Goal: Task Accomplishment & Management: Manage account settings

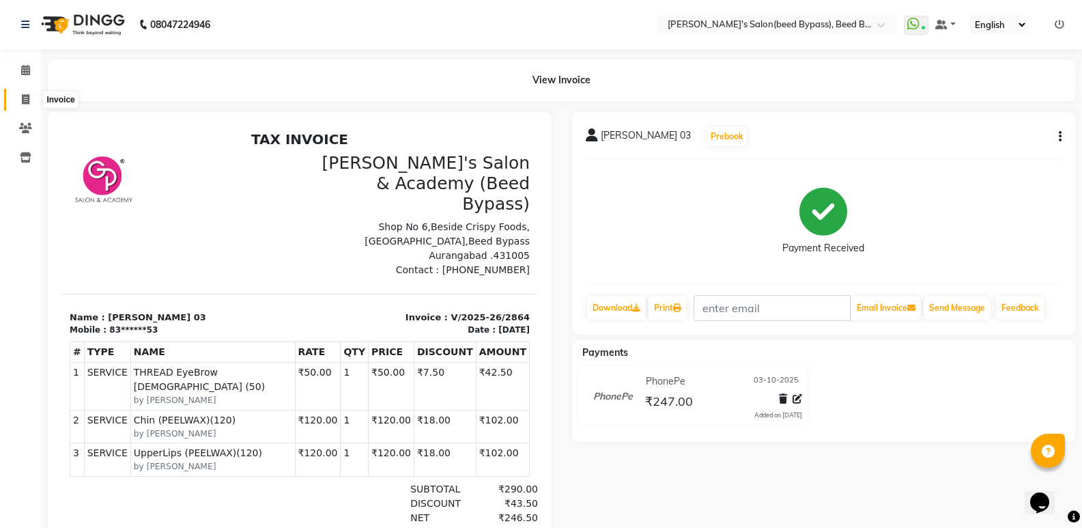
click at [31, 99] on span at bounding box center [26, 100] width 24 height 16
select select "service"
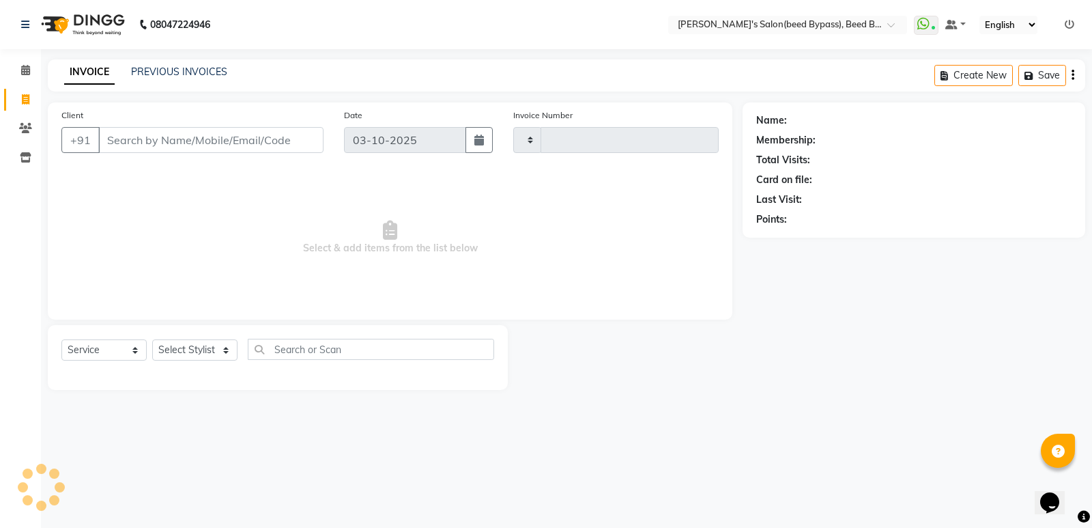
type input "2865"
select select "4176"
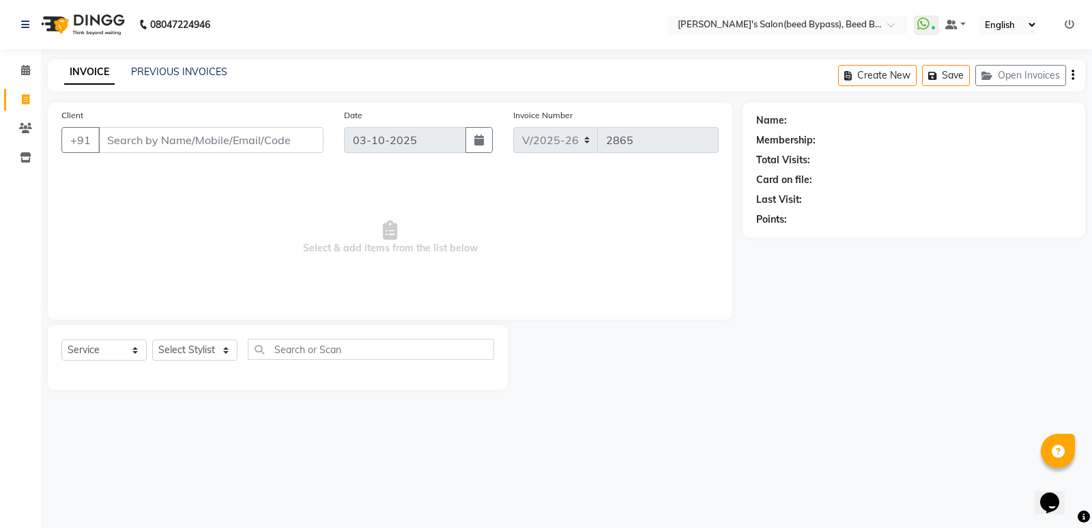
click at [188, 157] on div "Client +91" at bounding box center [192, 136] width 283 height 56
click at [192, 137] on input "Client" at bounding box center [210, 140] width 225 height 26
drag, startPoint x: 192, startPoint y: 137, endPoint x: 179, endPoint y: 158, distance: 25.4
click at [179, 158] on div "Client +91" at bounding box center [192, 136] width 283 height 56
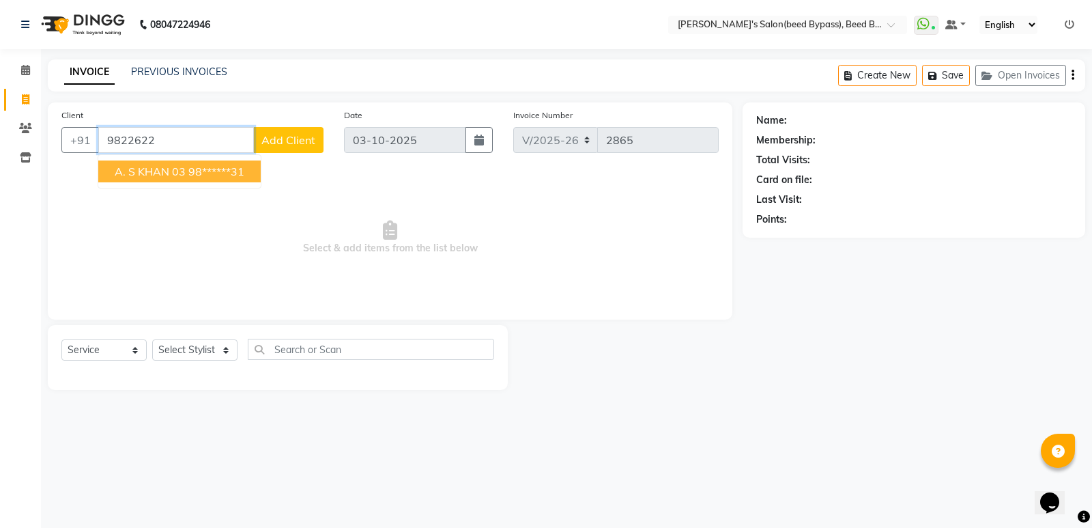
click at [180, 161] on button "A. S KHAN 03 98******31" at bounding box center [179, 171] width 162 height 22
type input "98******31"
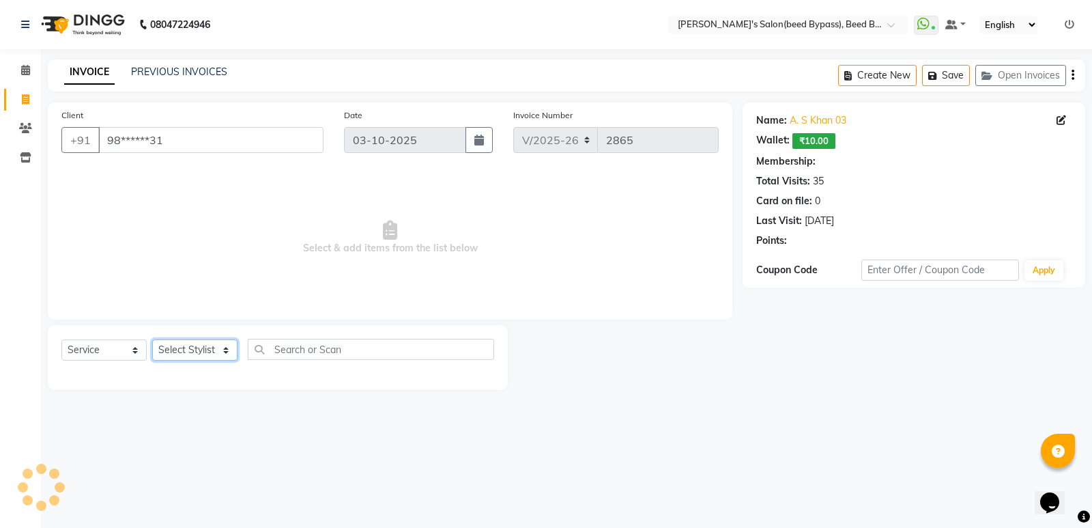
click at [204, 358] on select "Select Stylist [PERSON_NAME] manager [PERSON_NAME] V sagar [PERSON_NAME] [PERSO…" at bounding box center [194, 349] width 85 height 21
select select "1: Object"
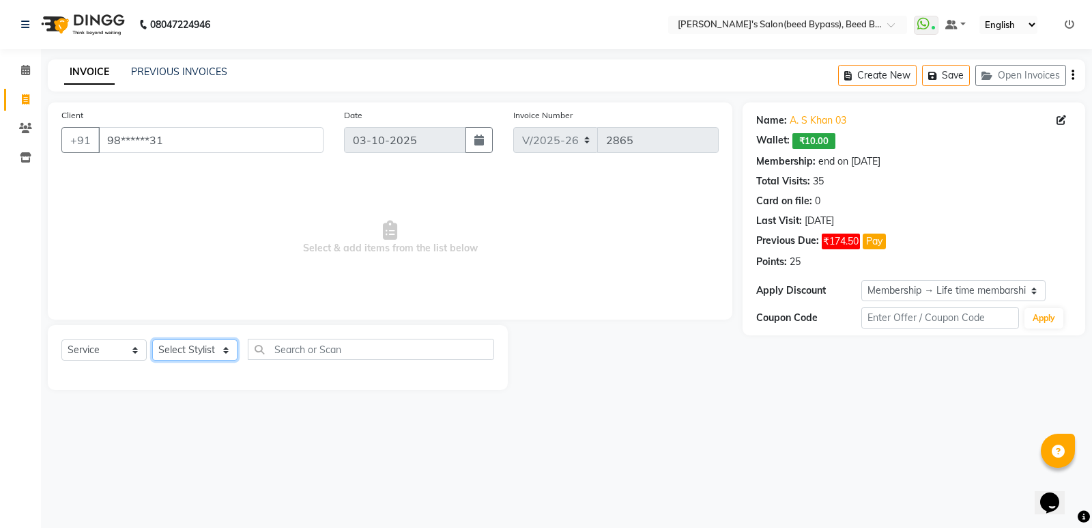
select select "22808"
click at [152, 339] on select "Select Stylist [PERSON_NAME] manager [PERSON_NAME] V sagar [PERSON_NAME] [PERSO…" at bounding box center [194, 349] width 85 height 21
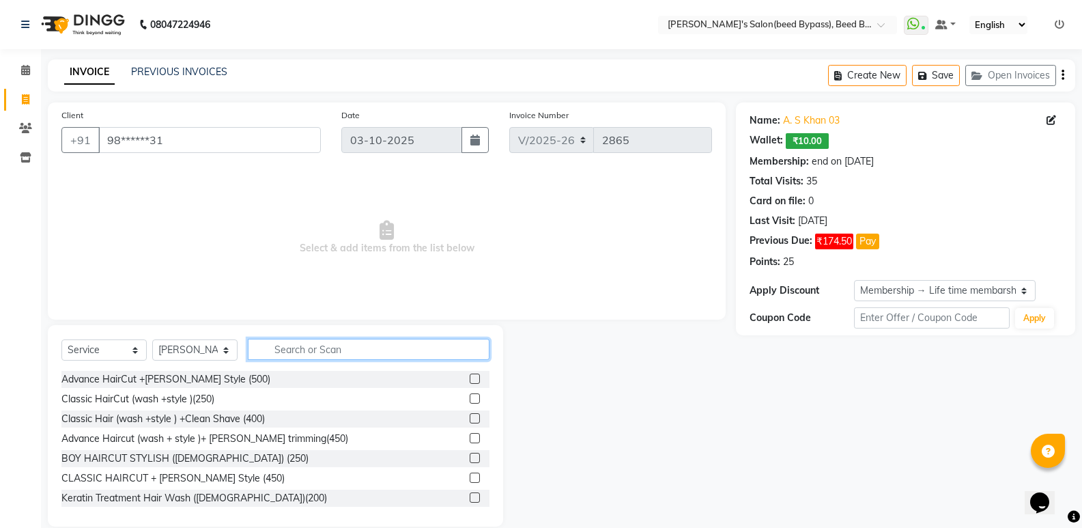
click at [283, 358] on input "text" at bounding box center [369, 349] width 242 height 21
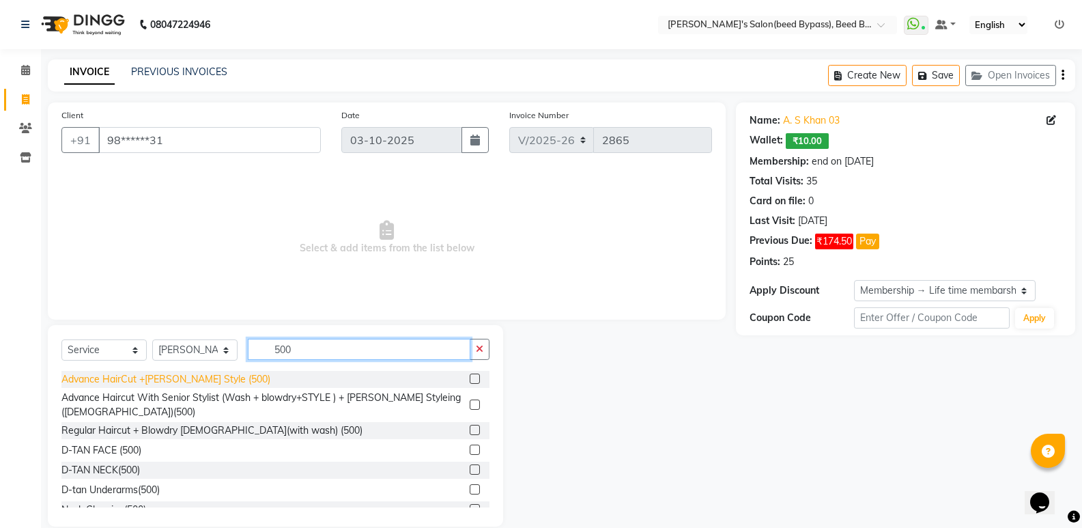
type input "500"
click at [200, 375] on div "Advance HairCut +[PERSON_NAME] Style (500)" at bounding box center [165, 379] width 209 height 14
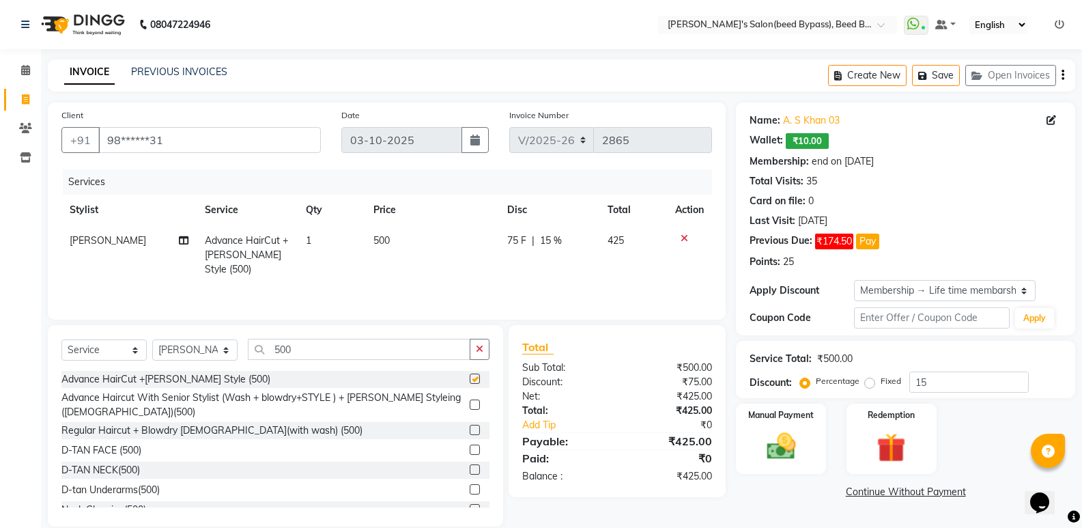
checkbox input "false"
click at [407, 349] on input "500" at bounding box center [359, 349] width 223 height 21
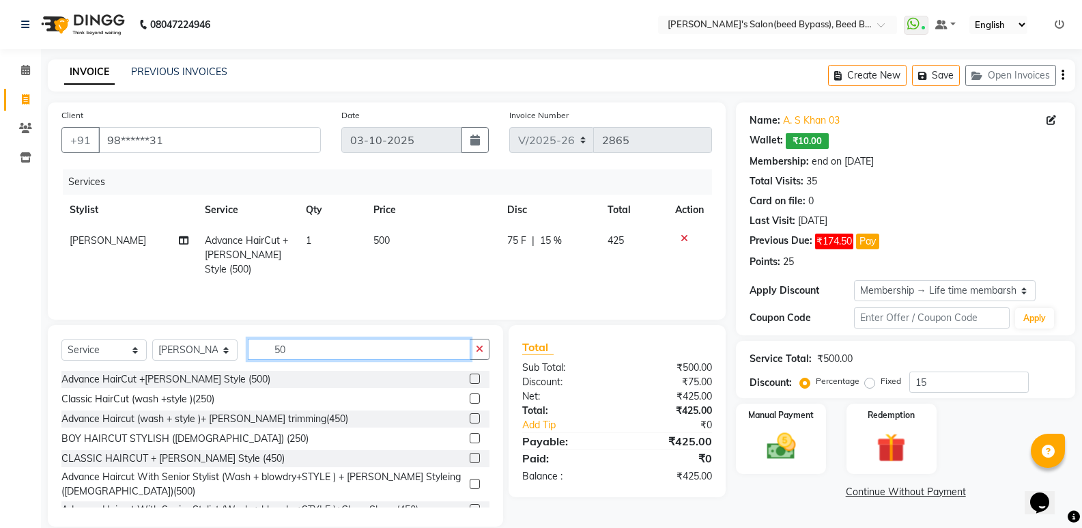
type input "5"
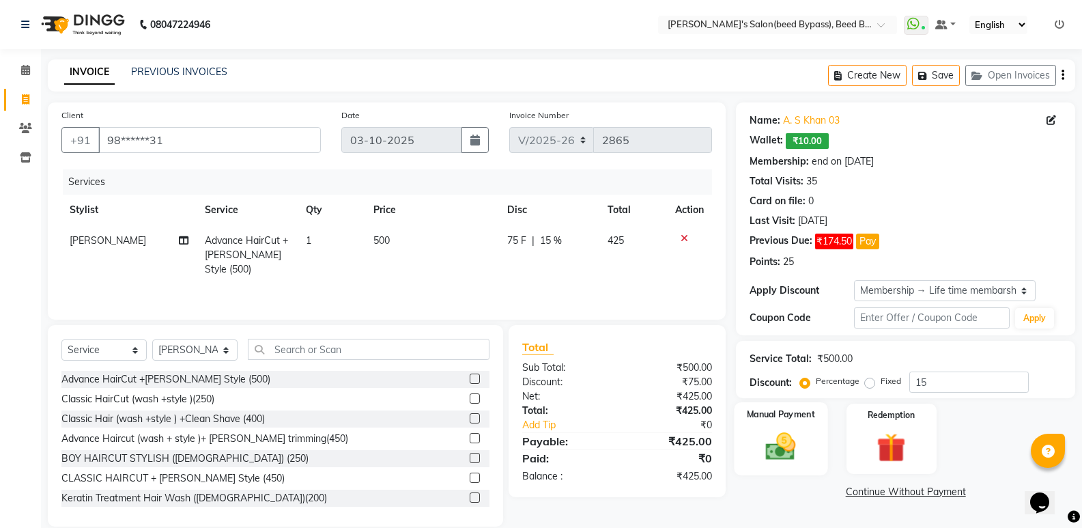
click at [796, 443] on img at bounding box center [780, 446] width 48 height 35
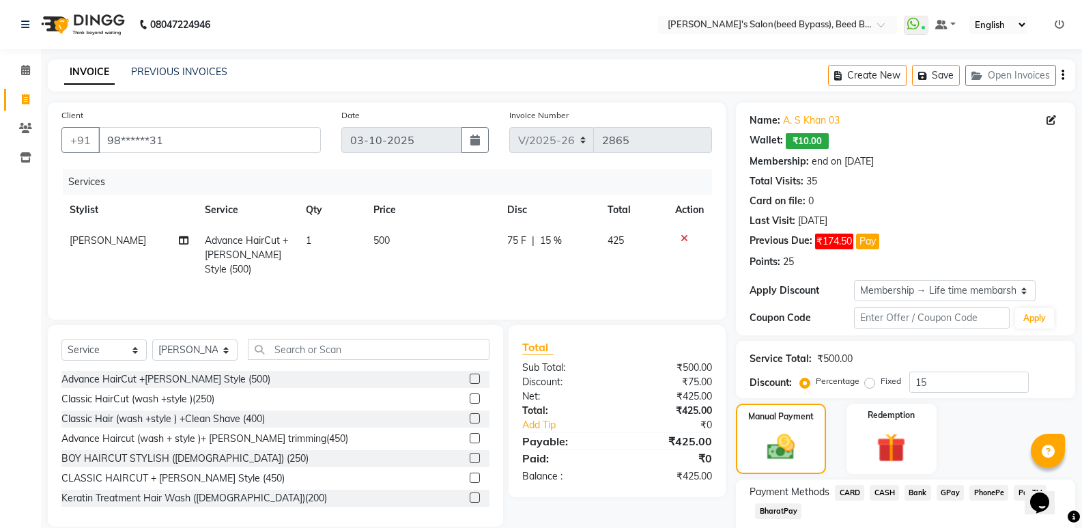
scroll to position [82, 0]
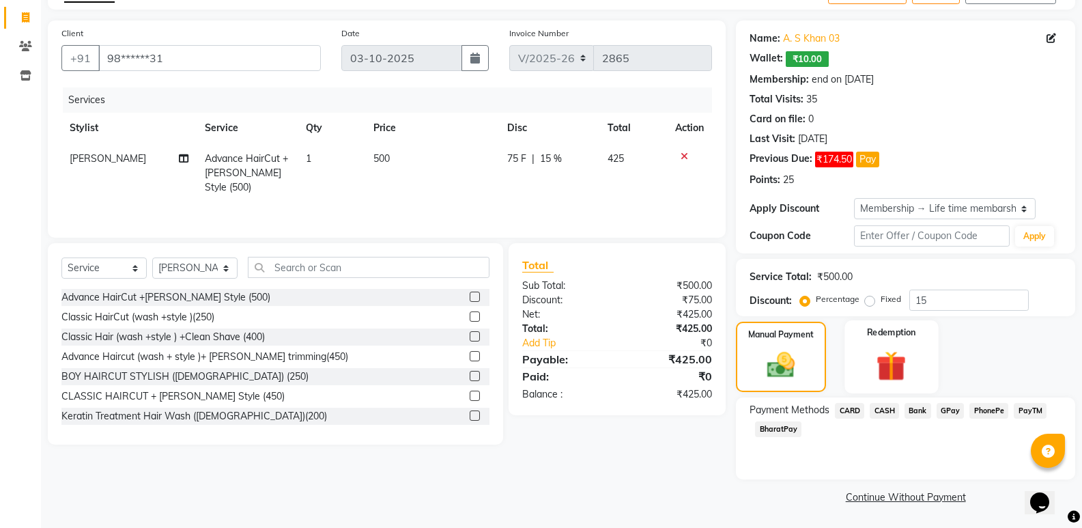
click at [885, 367] on img at bounding box center [891, 366] width 48 height 38
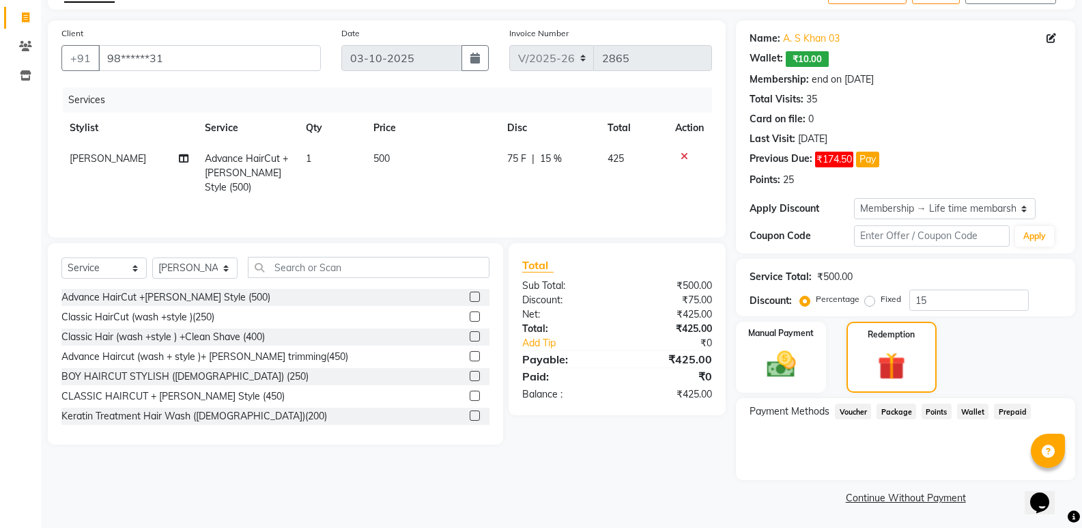
click at [928, 405] on span "Points" at bounding box center [936, 411] width 30 height 16
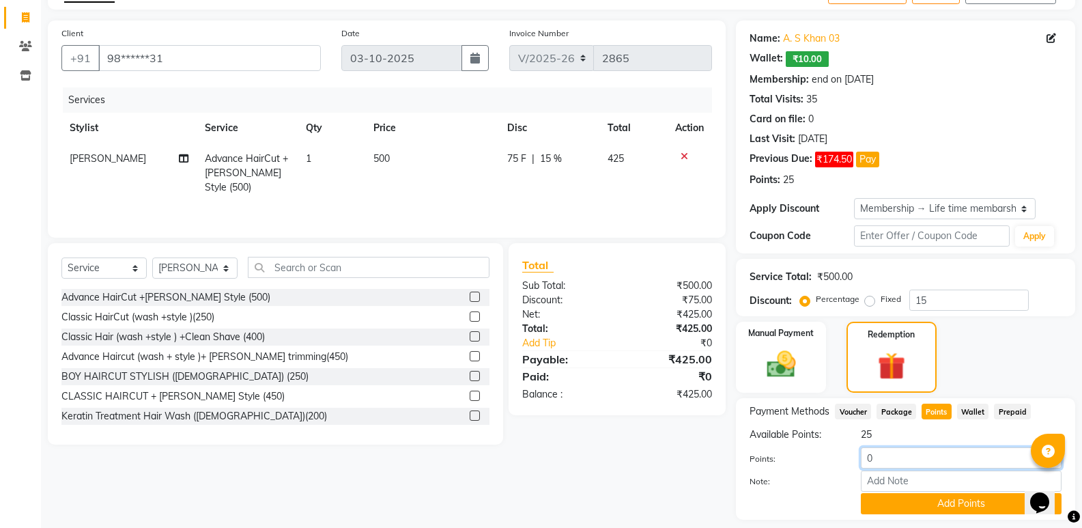
click at [928, 452] on input "0" at bounding box center [961, 457] width 201 height 21
type input "24"
click at [926, 503] on button "Add Points" at bounding box center [961, 503] width 201 height 21
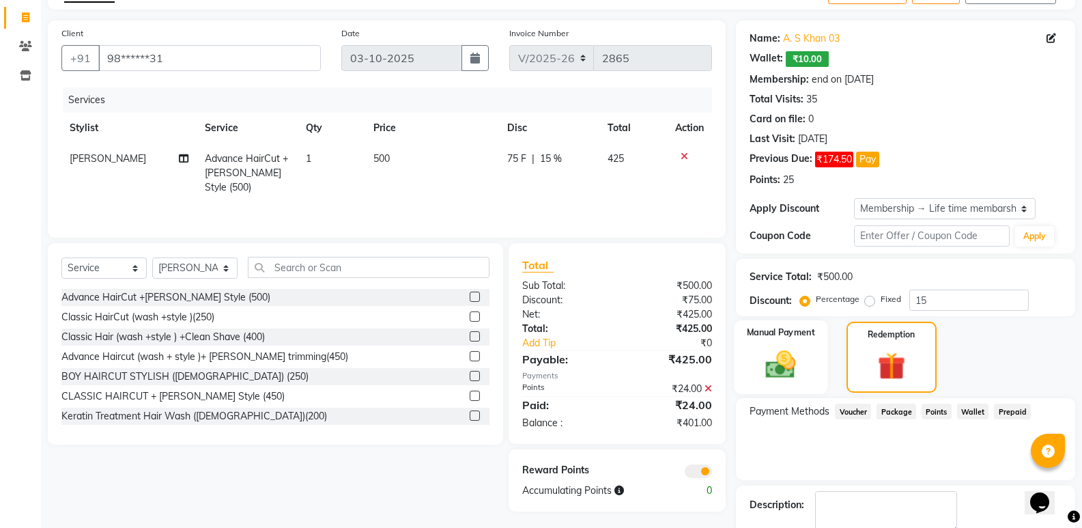
click at [766, 354] on img at bounding box center [780, 364] width 48 height 35
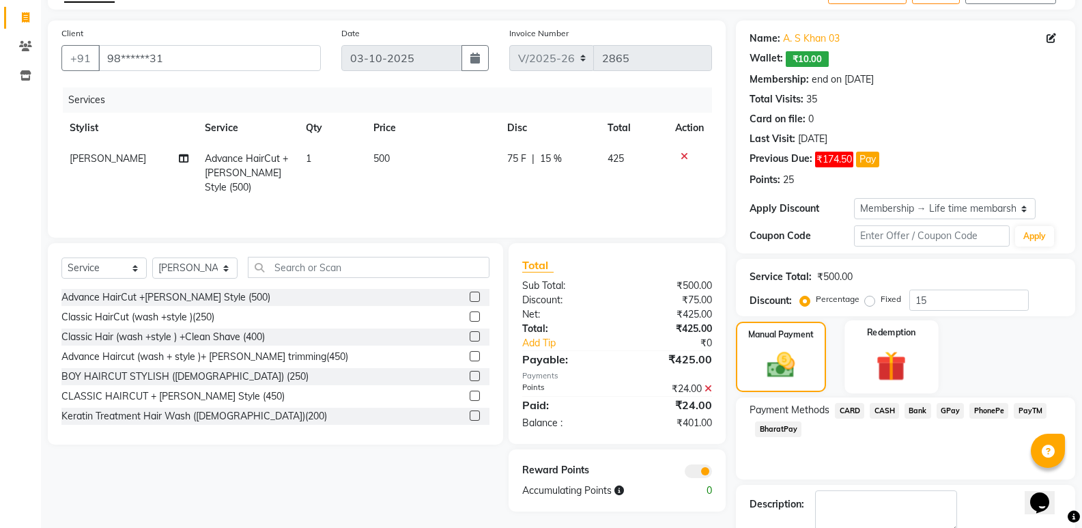
scroll to position [159, 0]
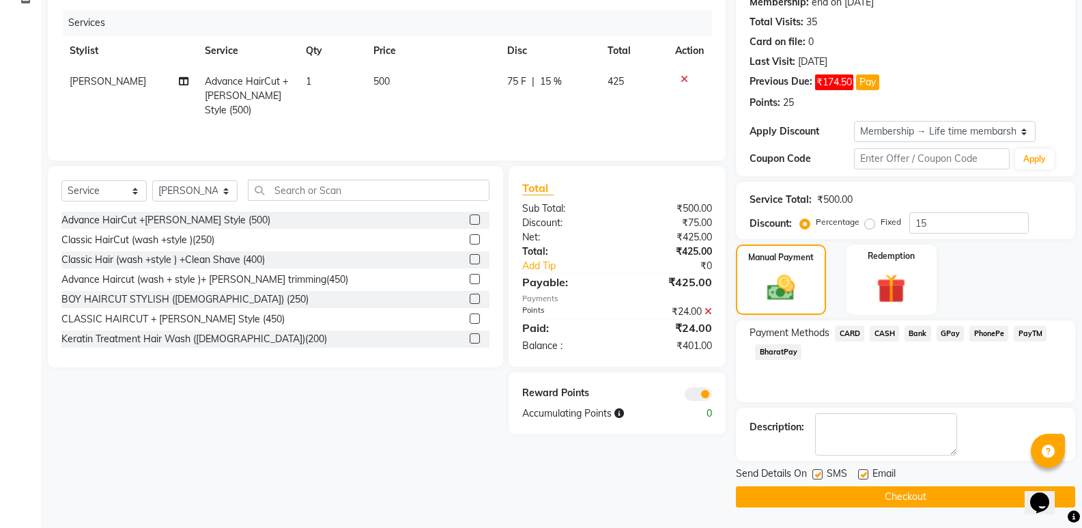
click at [984, 336] on span "PhonePe" at bounding box center [988, 334] width 39 height 16
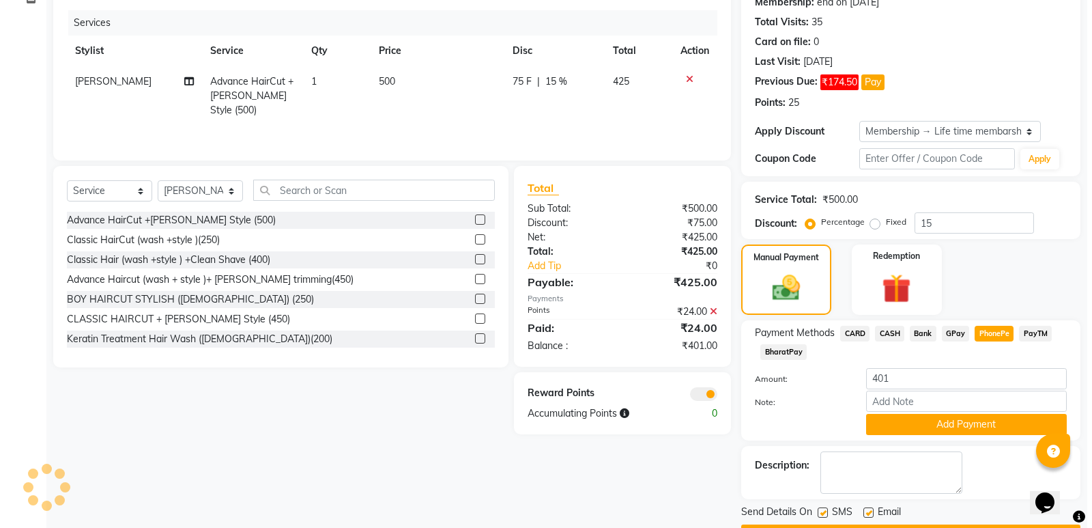
scroll to position [197, 0]
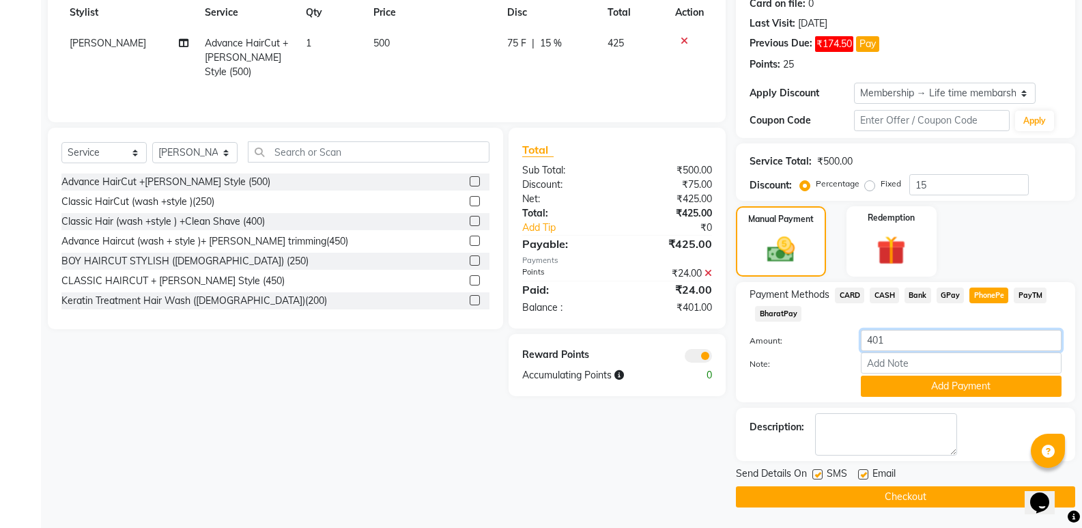
click at [974, 336] on input "401" at bounding box center [961, 340] width 201 height 21
click at [879, 48] on button "Pay" at bounding box center [867, 44] width 23 height 16
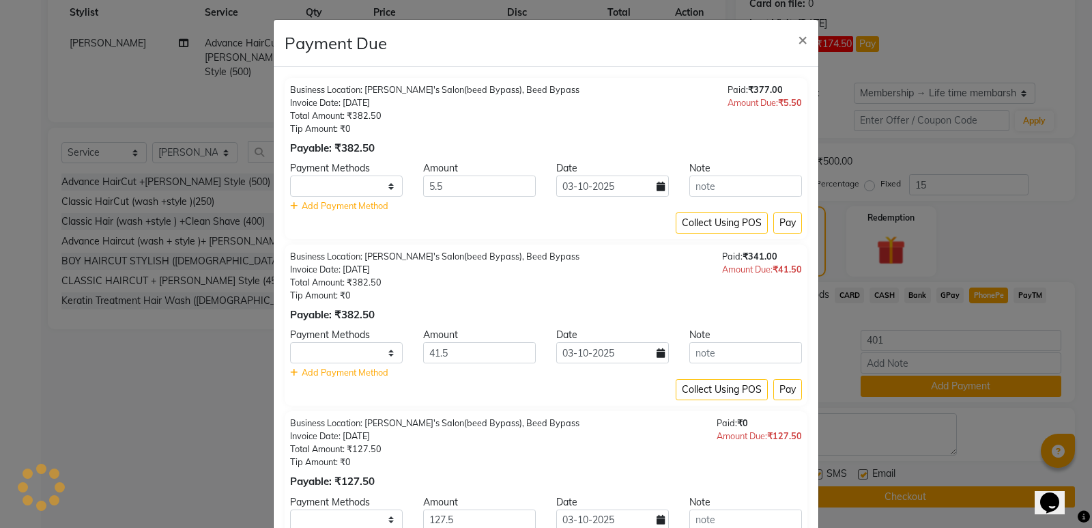
select select "1"
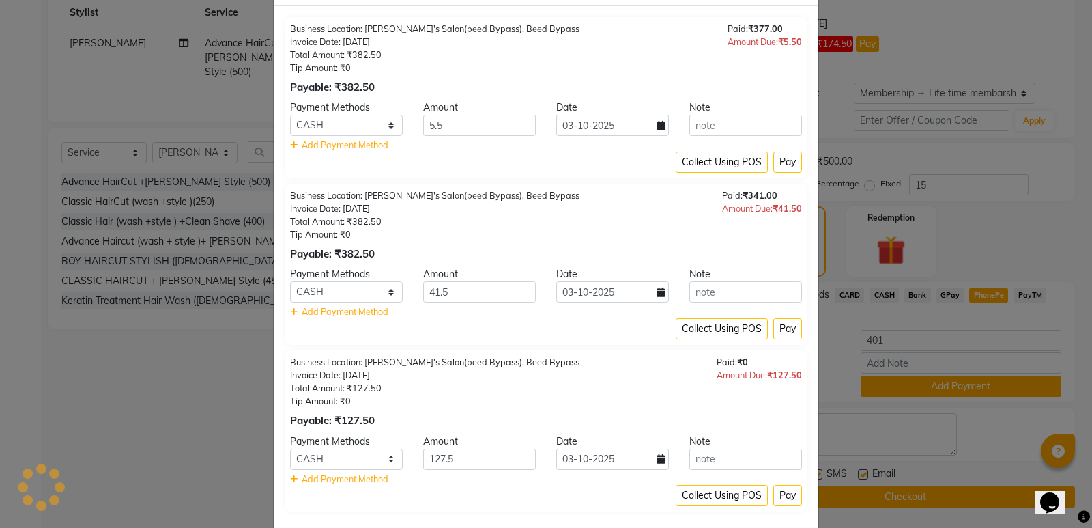
scroll to position [68, 0]
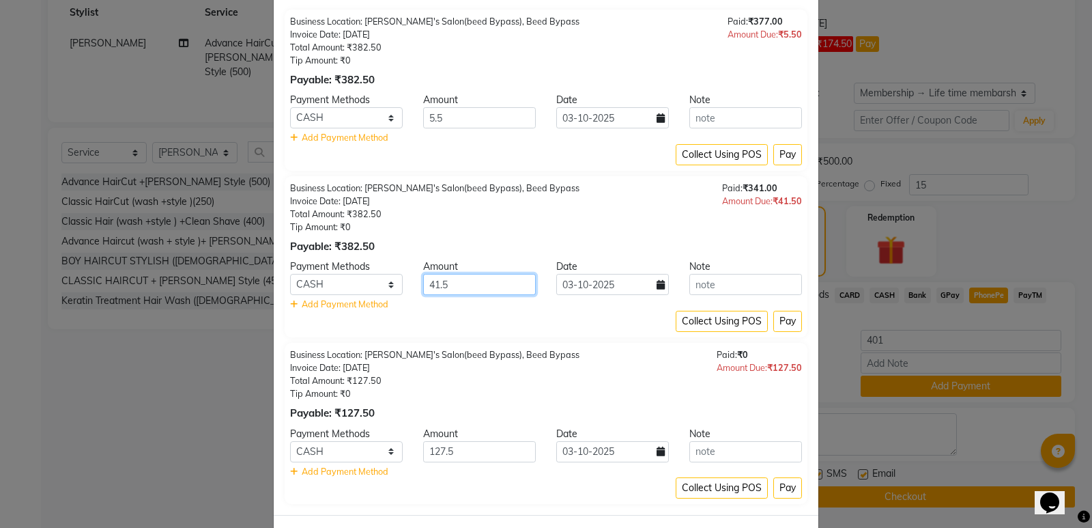
click at [478, 287] on input "41.5" at bounding box center [479, 284] width 113 height 21
click at [493, 282] on input "41.5" at bounding box center [479, 284] width 113 height 21
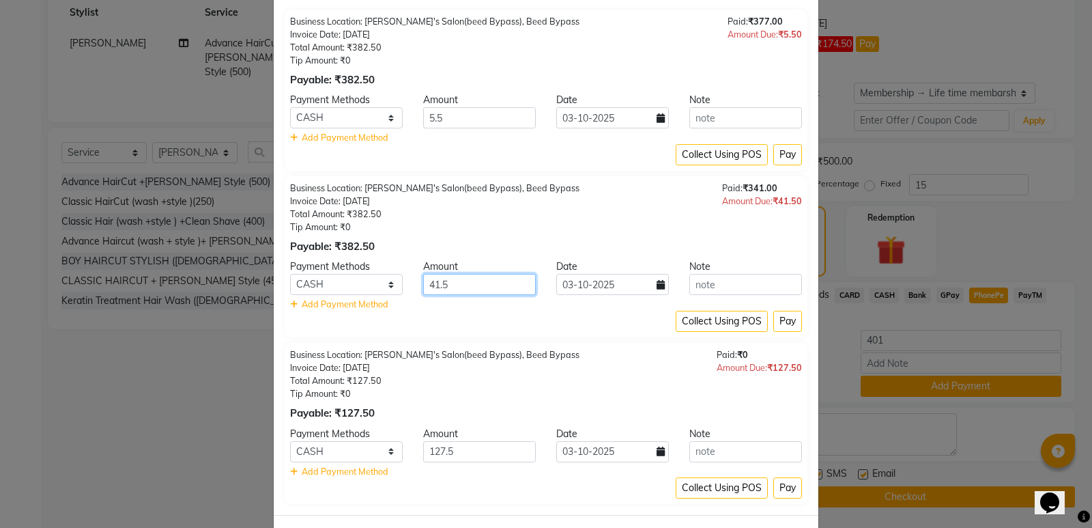
click at [493, 282] on input "41.5" at bounding box center [479, 284] width 113 height 21
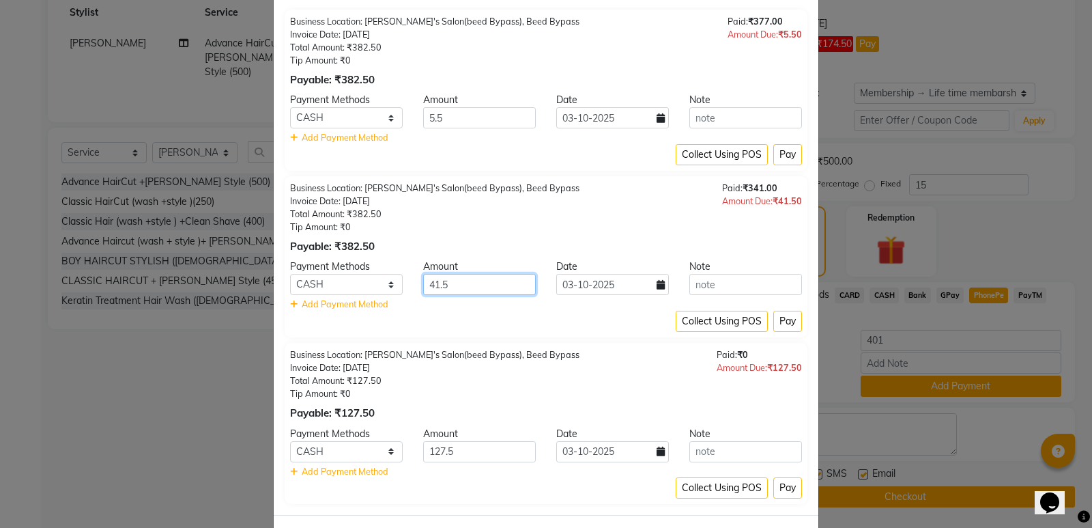
click at [493, 282] on input "41.5" at bounding box center [479, 284] width 113 height 21
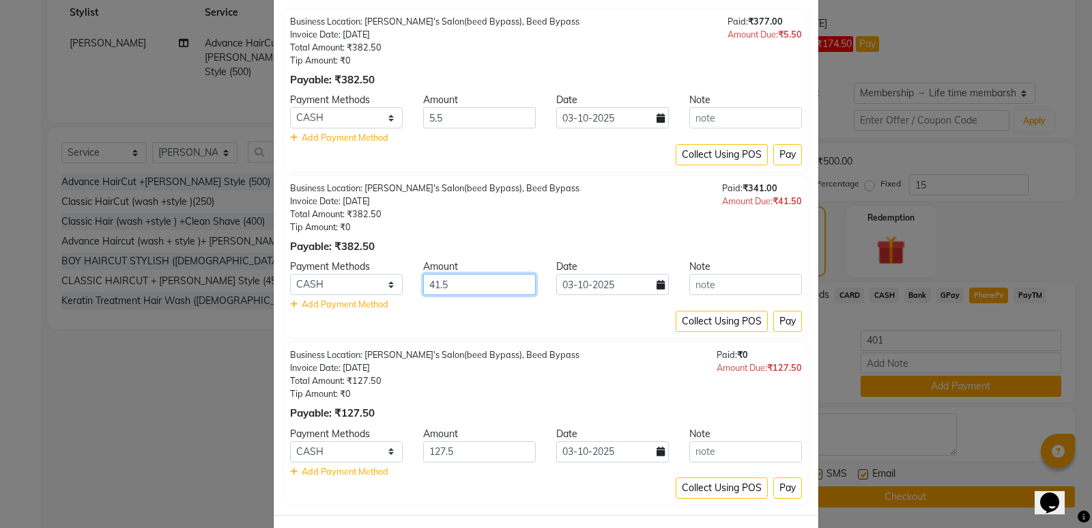
click at [493, 282] on input "41.5" at bounding box center [479, 284] width 113 height 21
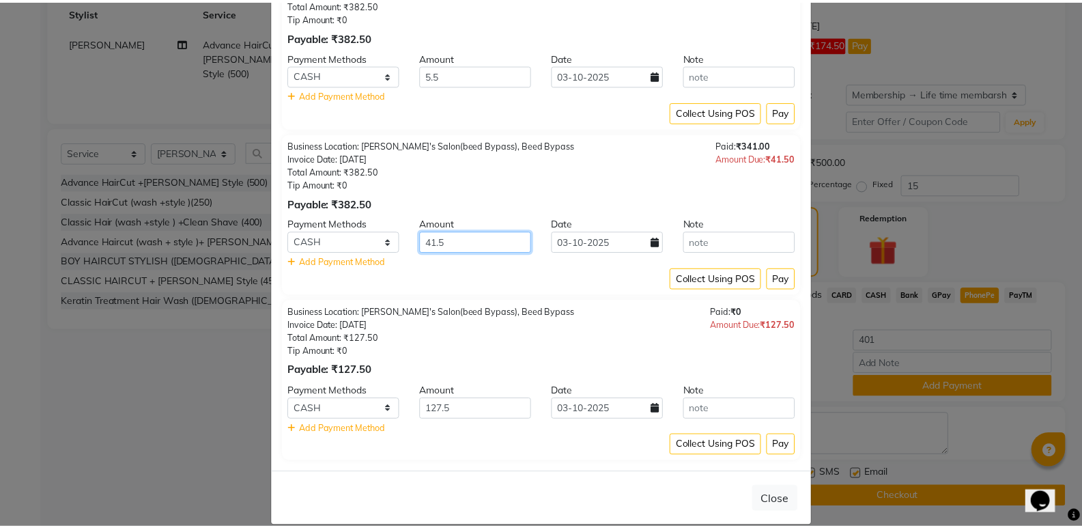
scroll to position [129, 0]
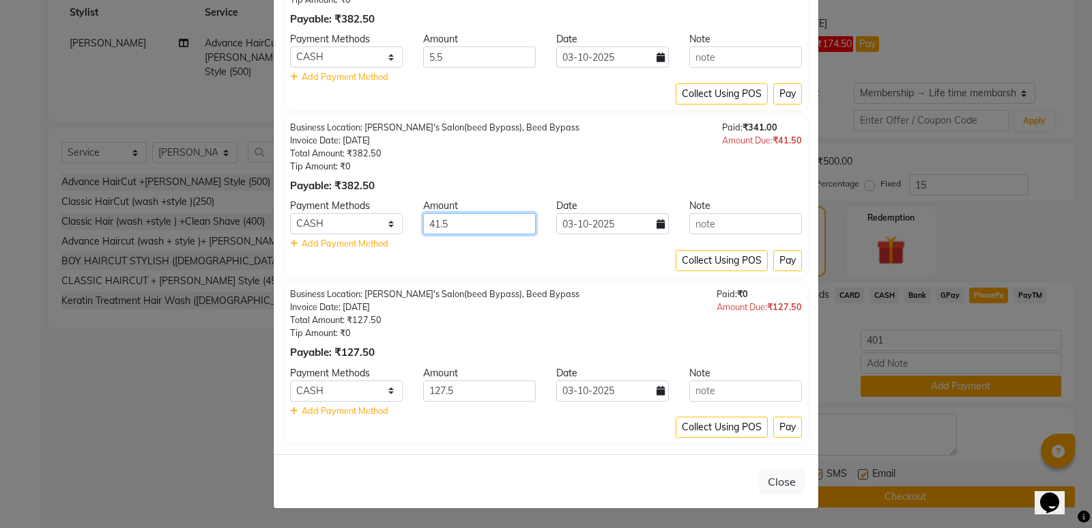
click at [476, 220] on input "41.5" at bounding box center [479, 223] width 113 height 21
click at [771, 483] on button "Close" at bounding box center [782, 481] width 46 height 26
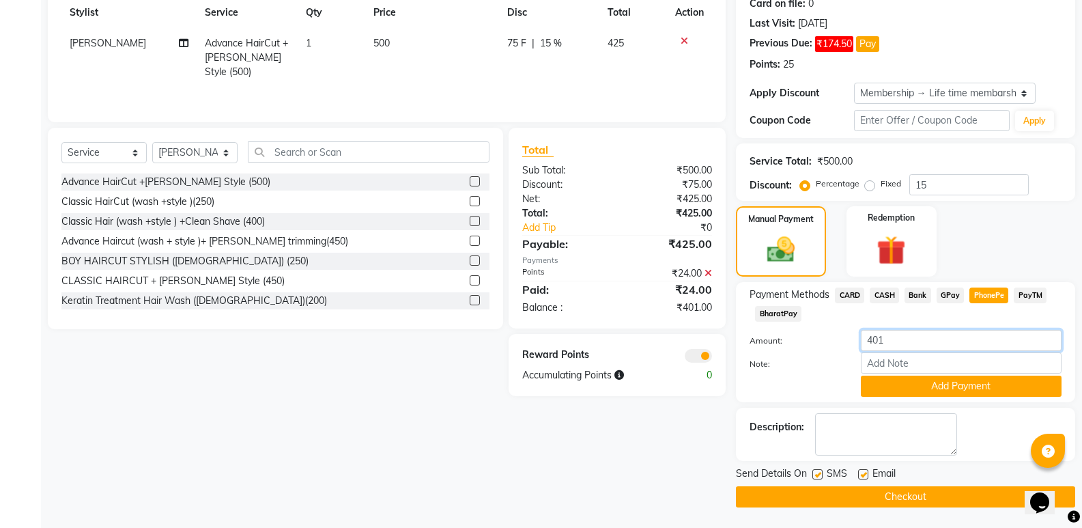
click at [896, 341] on input "401" at bounding box center [961, 340] width 201 height 21
click at [926, 330] on input "401" at bounding box center [961, 340] width 201 height 21
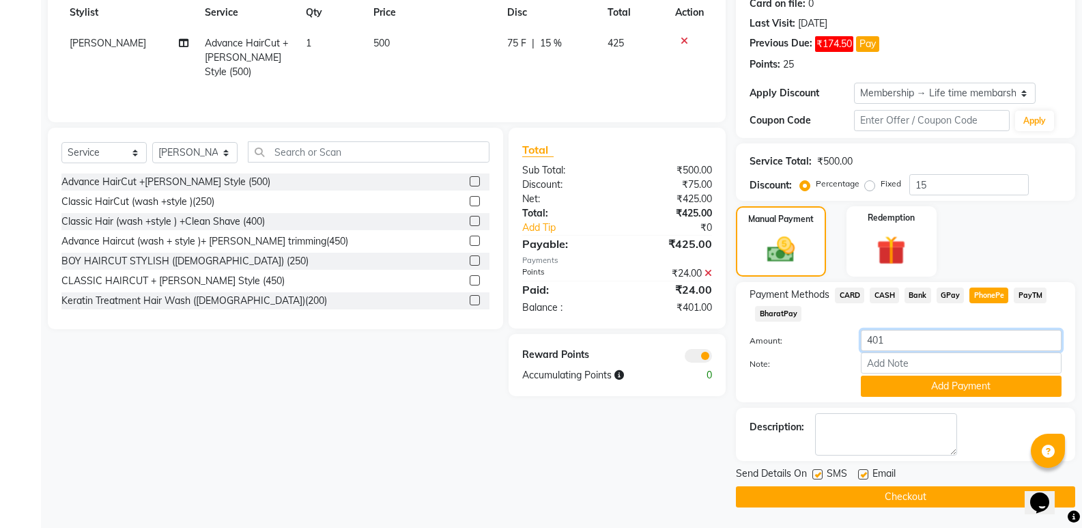
click at [926, 330] on input "401" at bounding box center [961, 340] width 201 height 21
click at [921, 332] on input "401" at bounding box center [961, 340] width 201 height 21
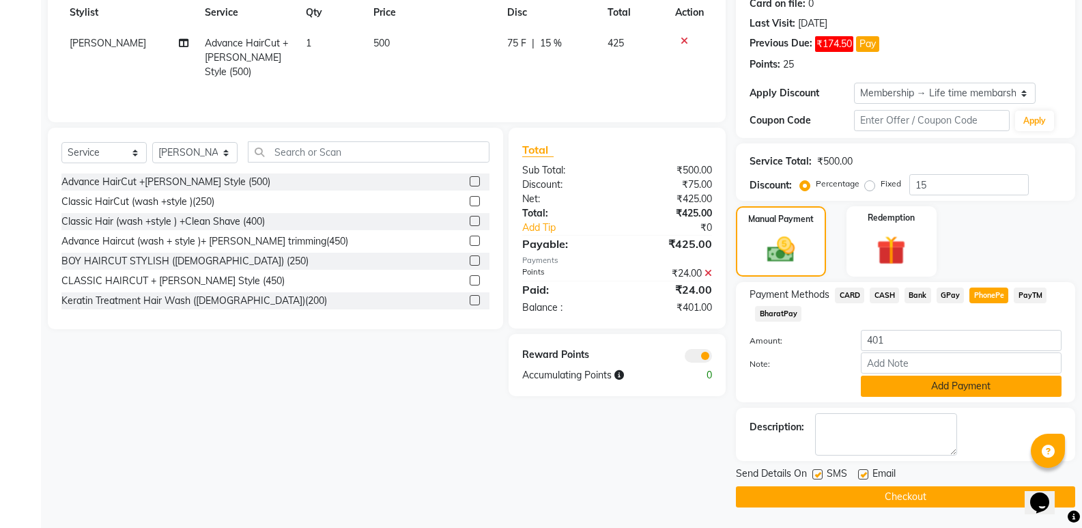
click at [912, 381] on button "Add Payment" at bounding box center [961, 385] width 201 height 21
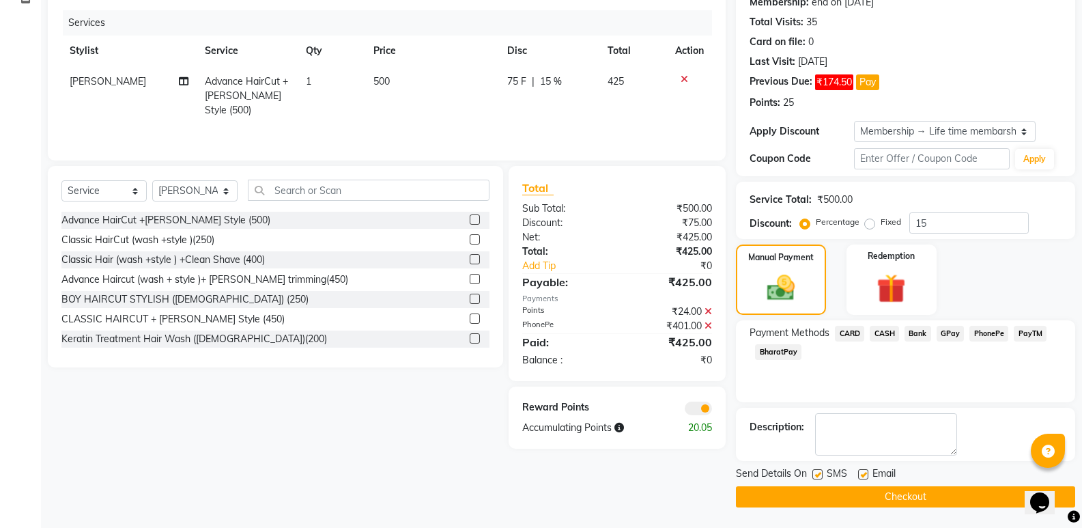
click at [888, 494] on button "Checkout" at bounding box center [905, 496] width 339 height 21
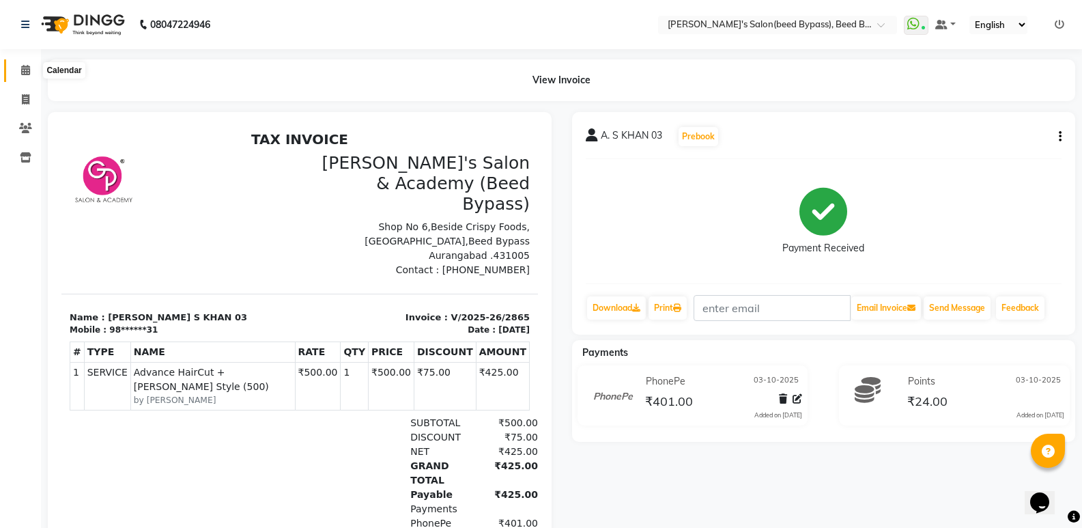
click at [29, 72] on icon at bounding box center [25, 70] width 9 height 10
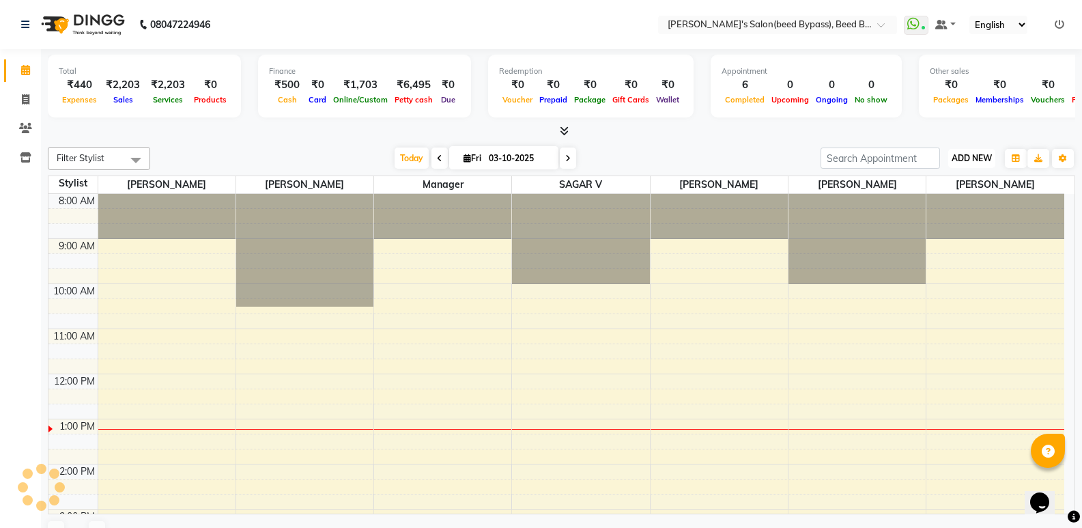
click at [979, 158] on span "ADD NEW" at bounding box center [971, 158] width 40 height 10
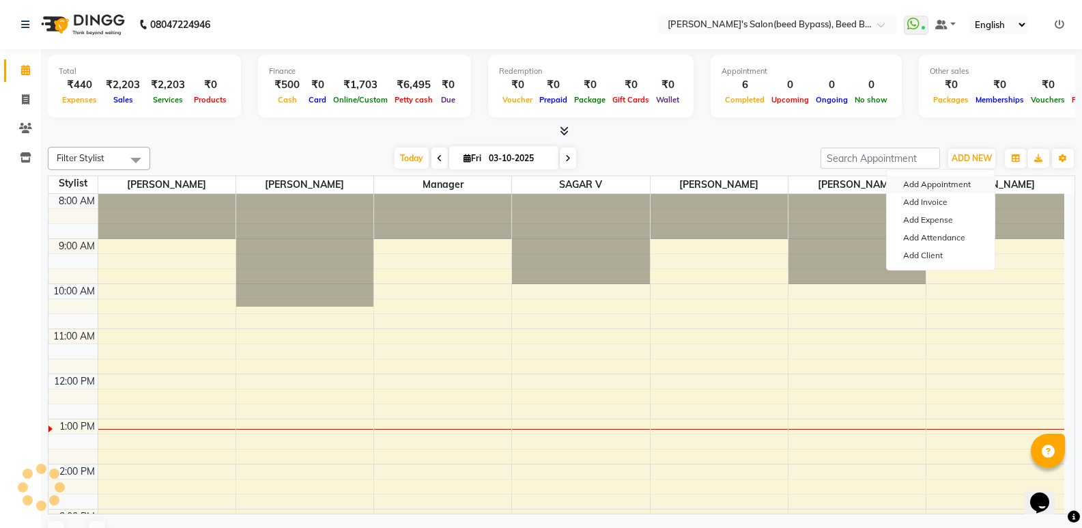
click at [963, 186] on button "Add Appointment" at bounding box center [941, 184] width 108 height 18
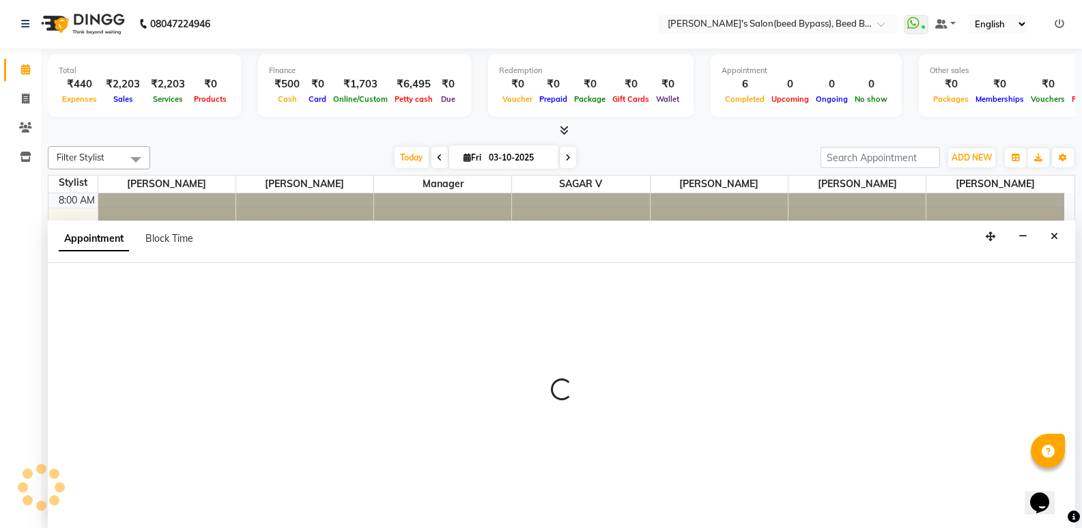
scroll to position [226, 0]
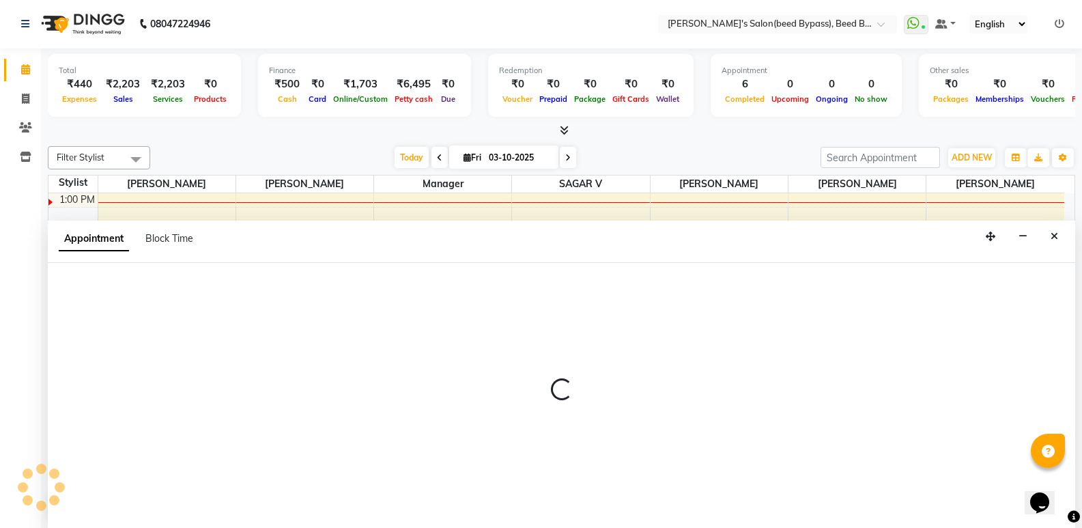
select select "540"
select select "tentative"
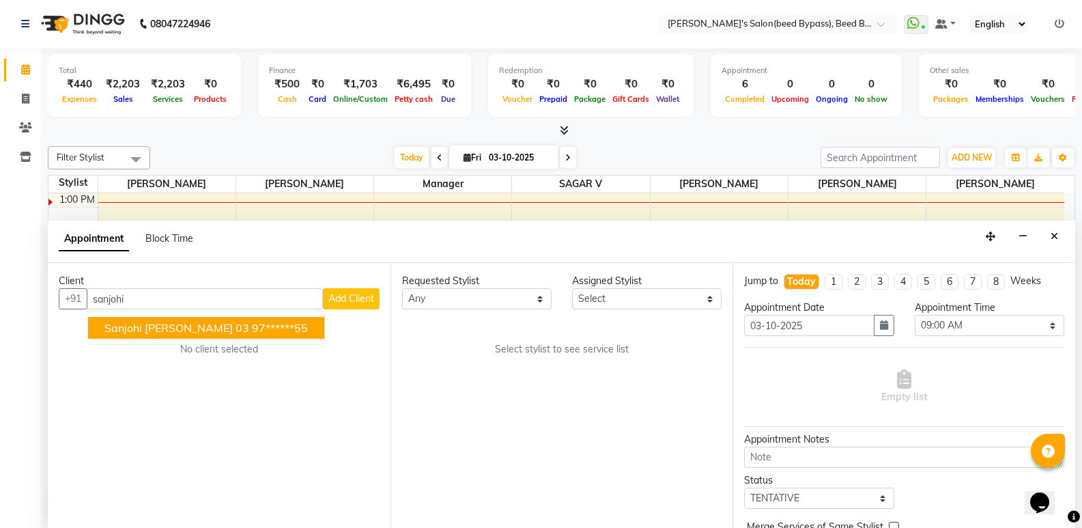
click at [171, 324] on span "sanjohi [PERSON_NAME] 03" at bounding box center [176, 328] width 145 height 14
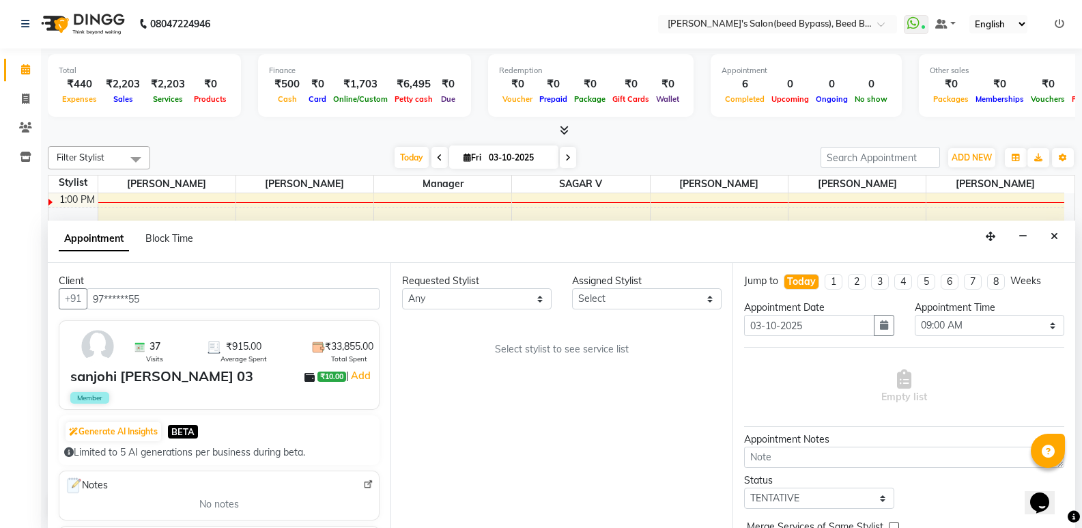
type input "97******55"
click at [536, 295] on select "Any [PERSON_NAME] manager [PERSON_NAME] V sagar [PERSON_NAME] [PERSON_NAME]" at bounding box center [476, 298] width 149 height 21
select select "22808"
click at [402, 288] on select "Any [PERSON_NAME] manager [PERSON_NAME] V sagar [PERSON_NAME] [PERSON_NAME]" at bounding box center [476, 298] width 149 height 21
select select "22808"
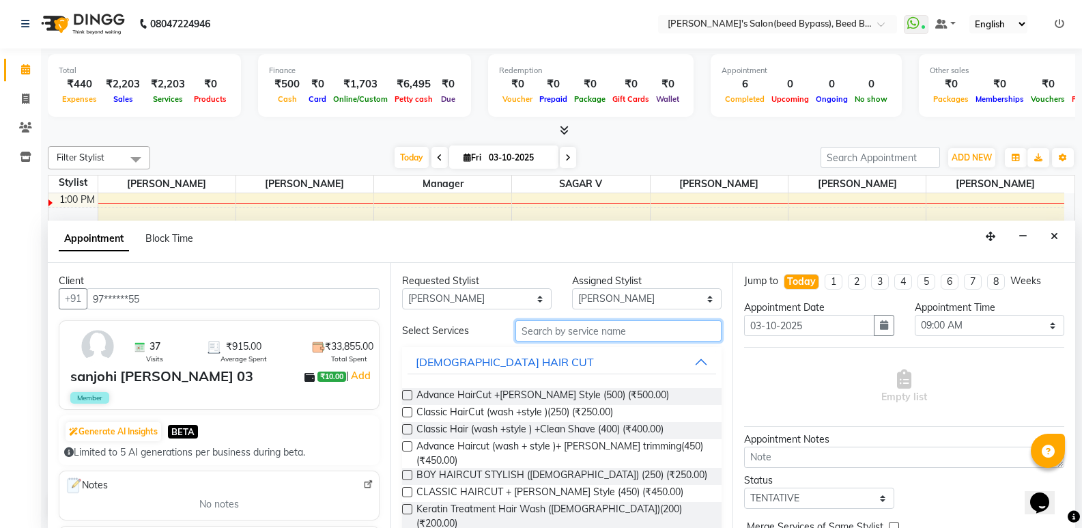
click at [569, 328] on input "text" at bounding box center [618, 330] width 206 height 21
type input "h"
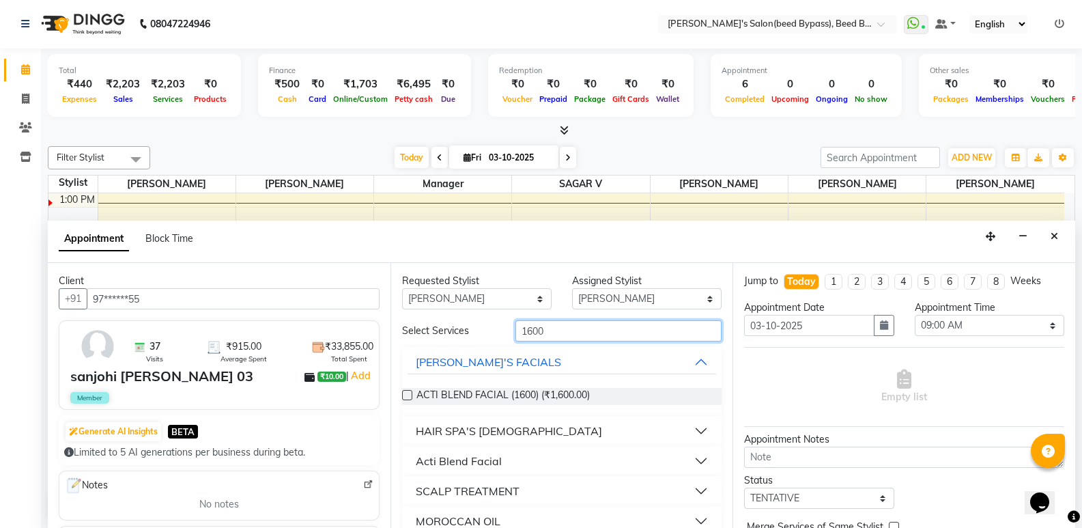
type input "1600"
click at [495, 427] on div "HAIR SPA'S [DEMOGRAPHIC_DATA]" at bounding box center [509, 431] width 186 height 16
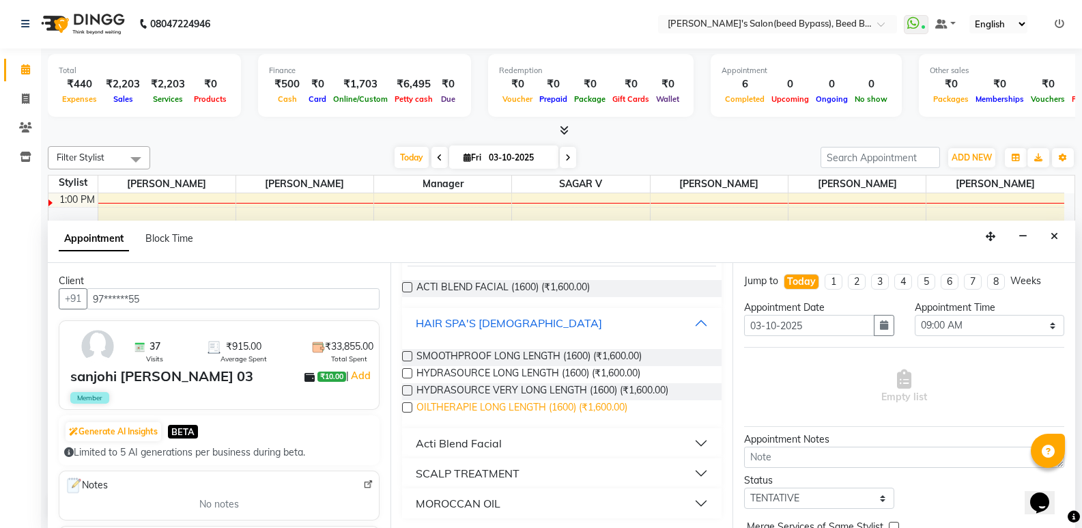
scroll to position [109, 0]
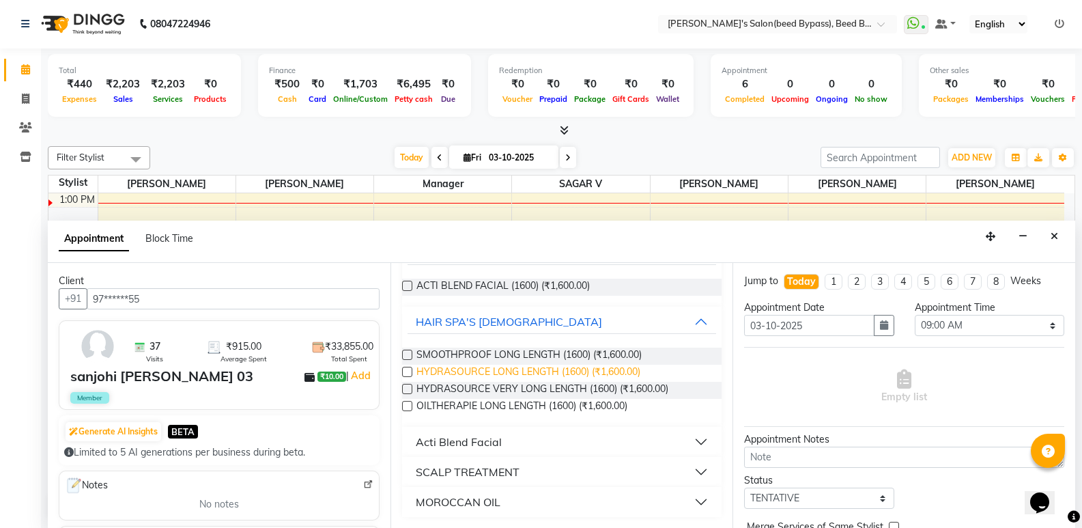
click at [461, 371] on span "HYDRASOURCE LONG LENGTH (1600) (₹1,600.00)" at bounding box center [528, 372] width 224 height 17
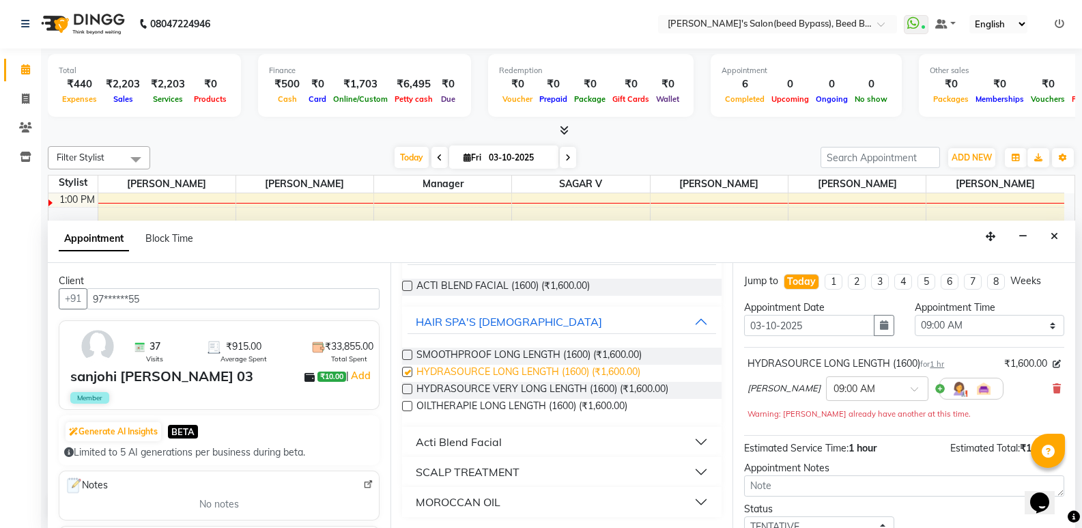
checkbox input "false"
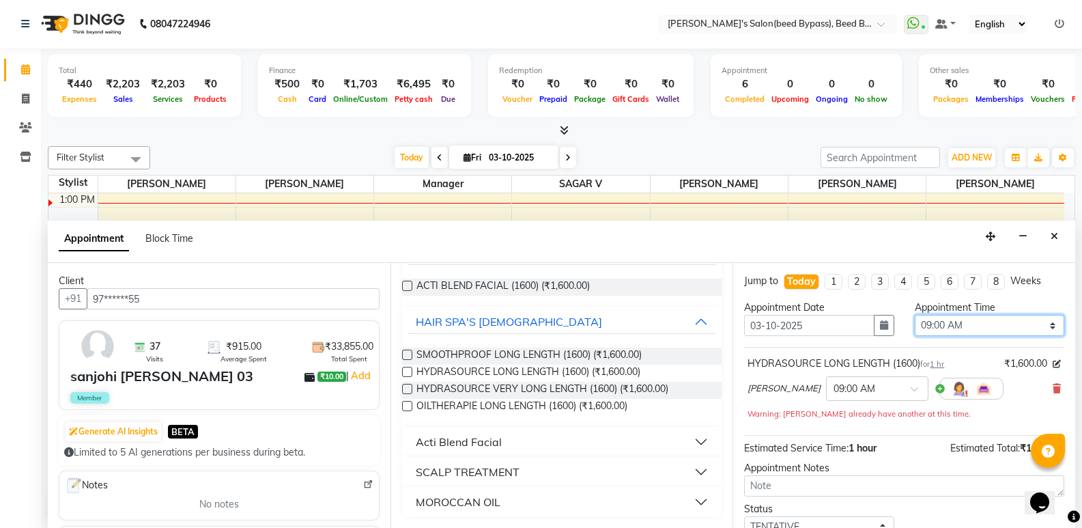
click at [1039, 324] on select "Select 09:00 AM 09:15 AM 09:30 AM 09:45 AM 10:00 AM 10:15 AM 10:30 AM 10:45 AM …" at bounding box center [989, 325] width 149 height 21
select select "945"
click at [915, 315] on select "Select 09:00 AM 09:15 AM 09:30 AM 09:45 AM 10:00 AM 10:15 AM 10:30 AM 10:45 AM …" at bounding box center [989, 325] width 149 height 21
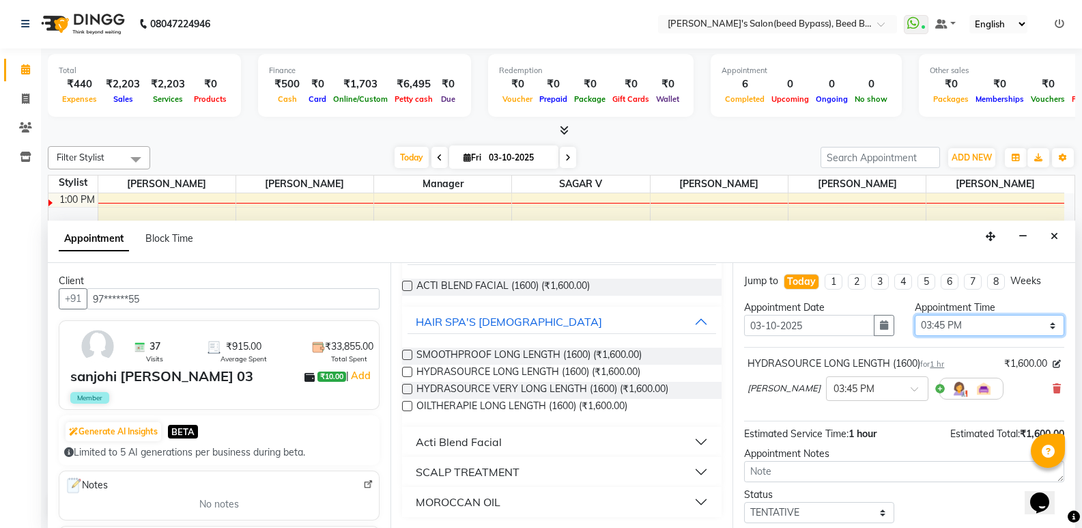
scroll to position [81, 0]
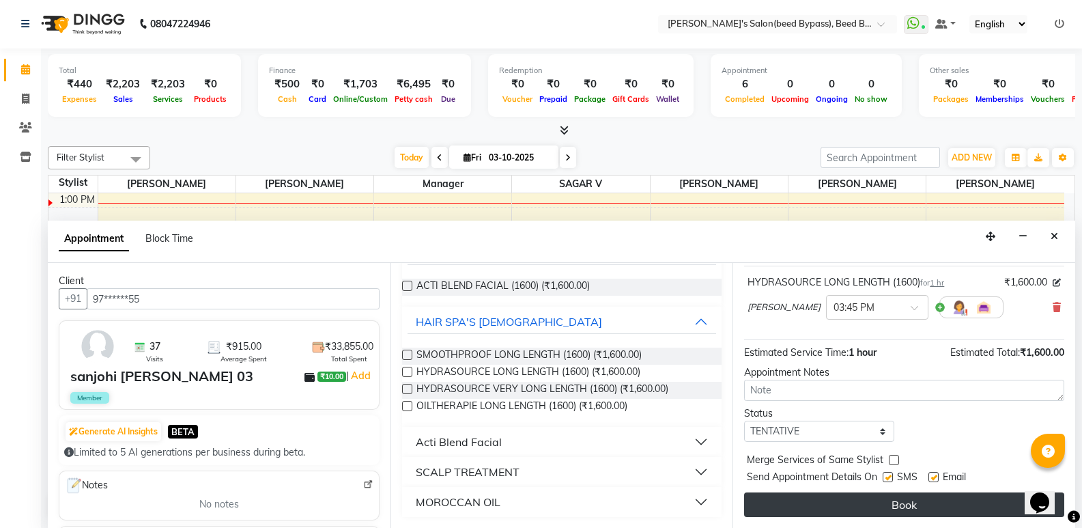
click at [901, 500] on button "Book" at bounding box center [904, 504] width 320 height 25
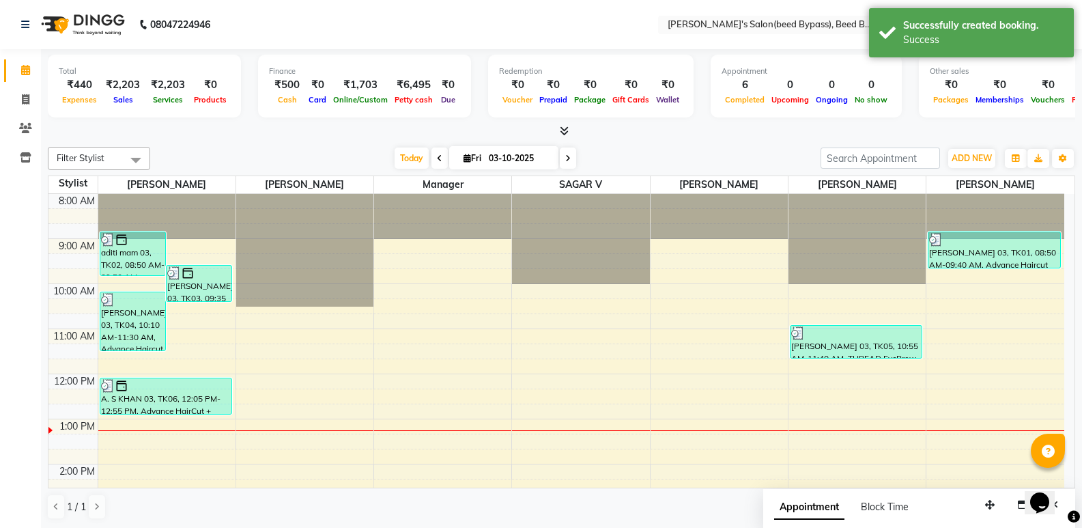
scroll to position [68, 0]
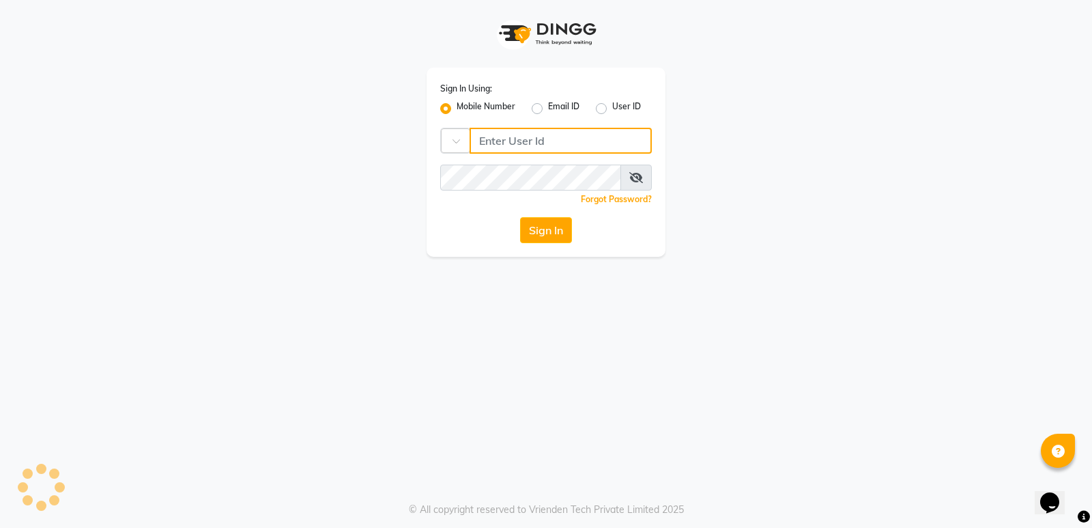
type input "7888039666"
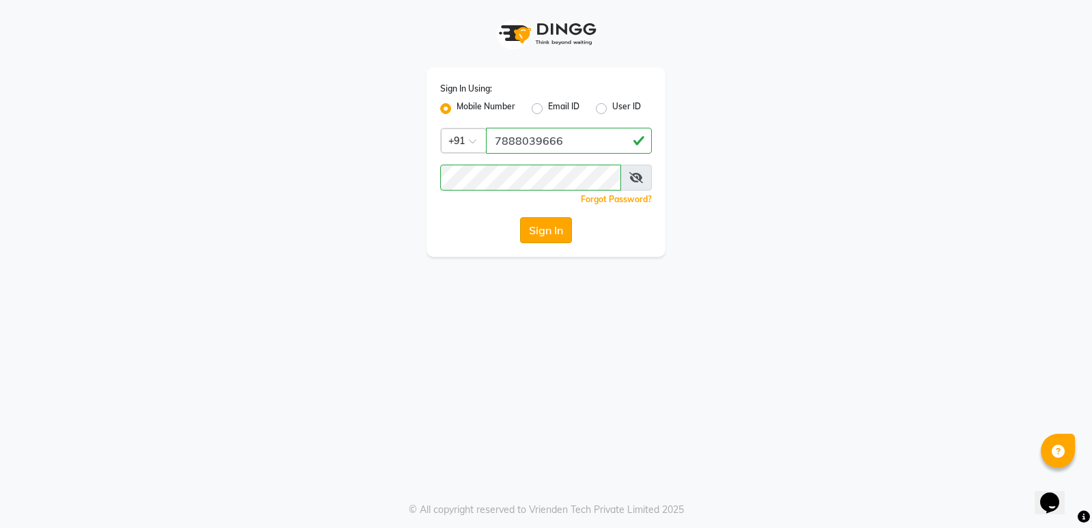
click at [534, 226] on button "Sign In" at bounding box center [546, 230] width 52 height 26
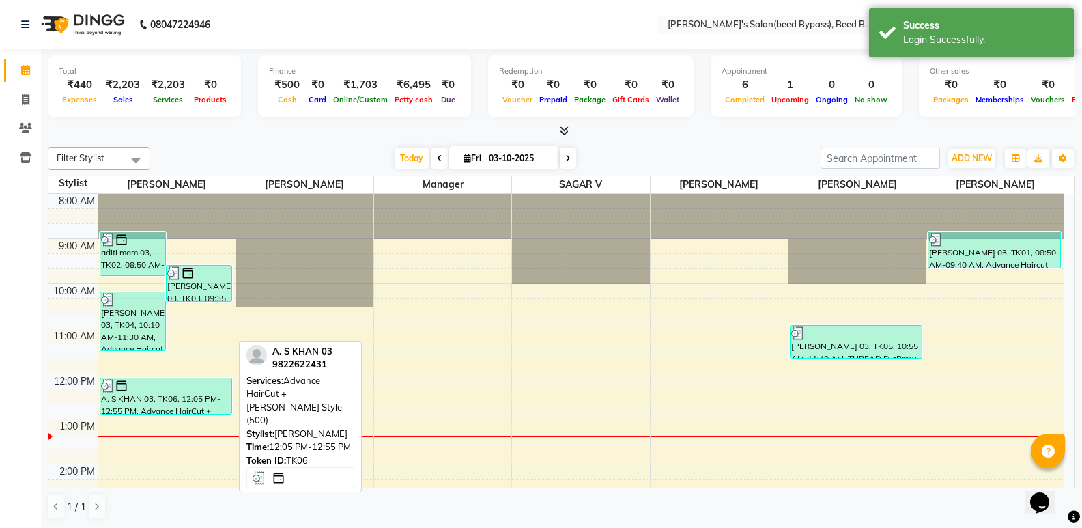
click at [195, 410] on div "A. S KHAN 03, TK06, 12:05 PM-12:55 PM, Advance HairCut +[PERSON_NAME] Style (50…" at bounding box center [165, 395] width 131 height 35
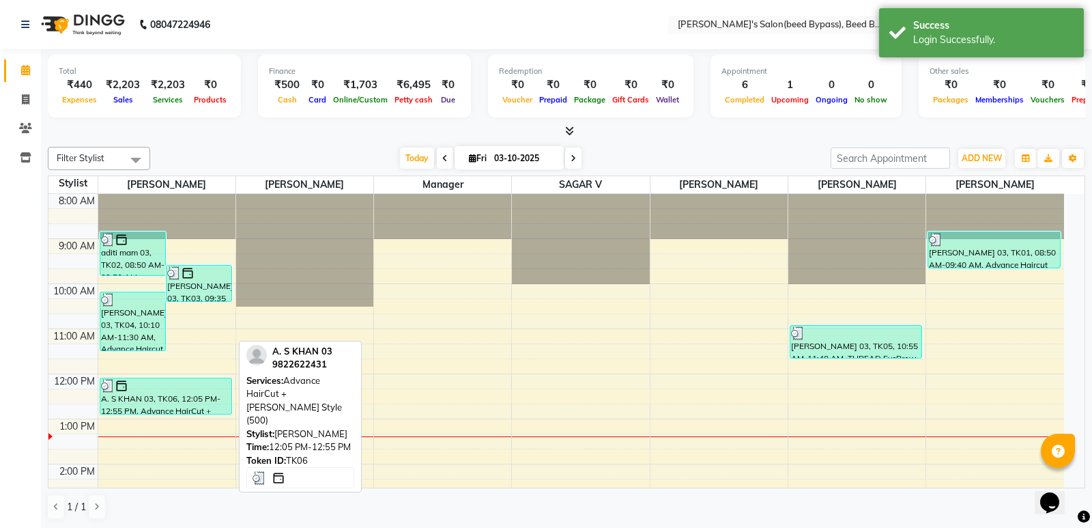
select select "3"
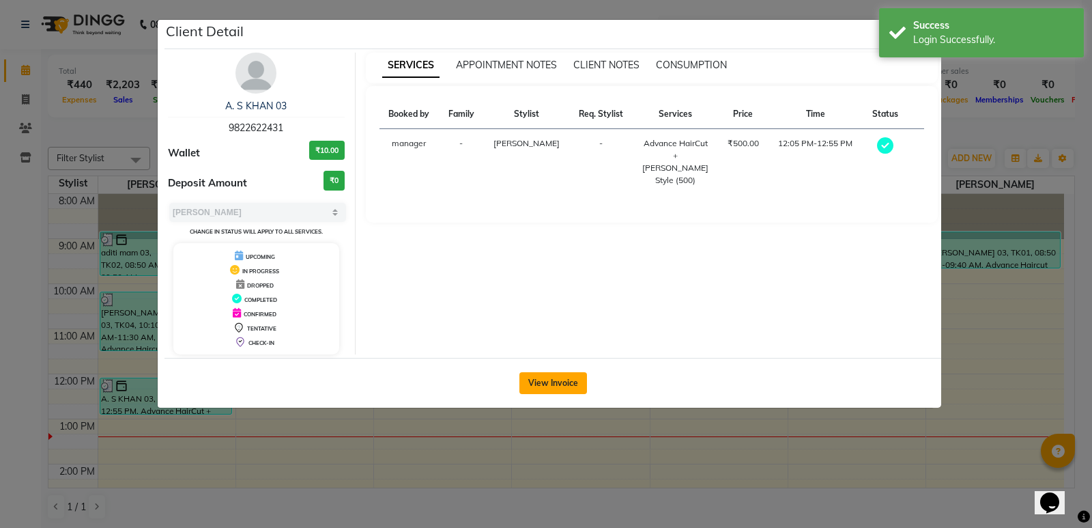
click at [543, 379] on button "View Invoice" at bounding box center [553, 383] width 68 height 22
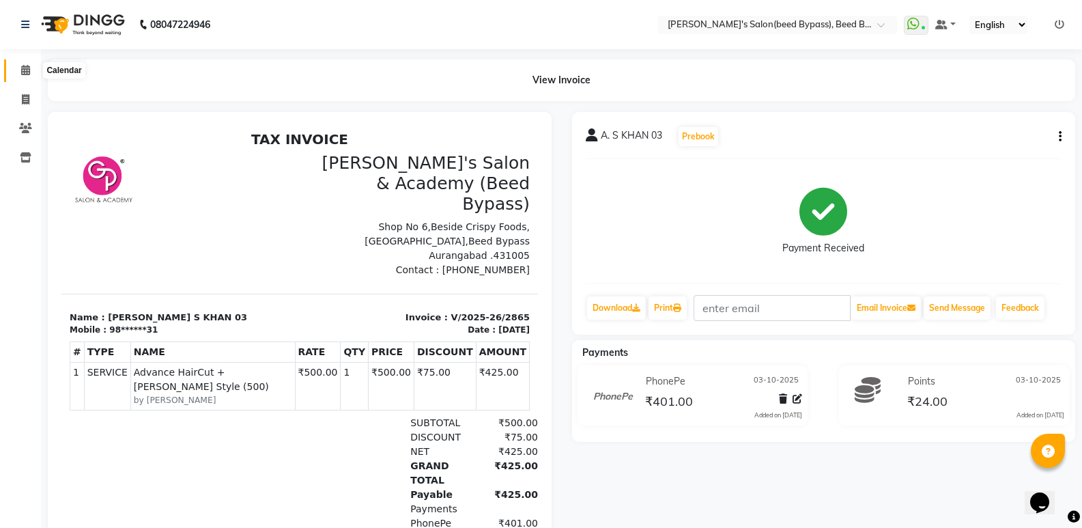
click at [23, 74] on icon at bounding box center [25, 70] width 9 height 10
